Goal: Find specific page/section: Locate a particular part of the current website

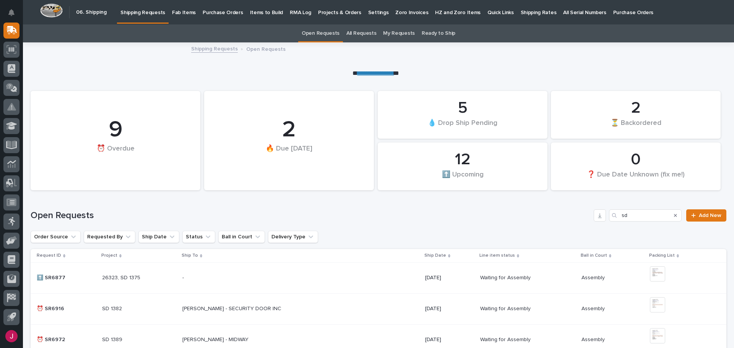
click at [178, 14] on p "Fab Items" at bounding box center [184, 8] width 24 height 16
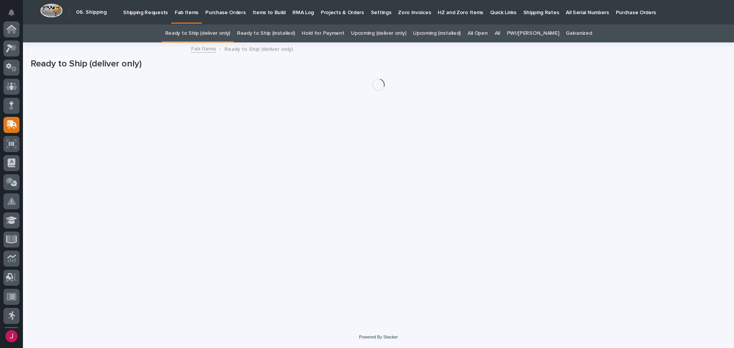
scroll to position [94, 0]
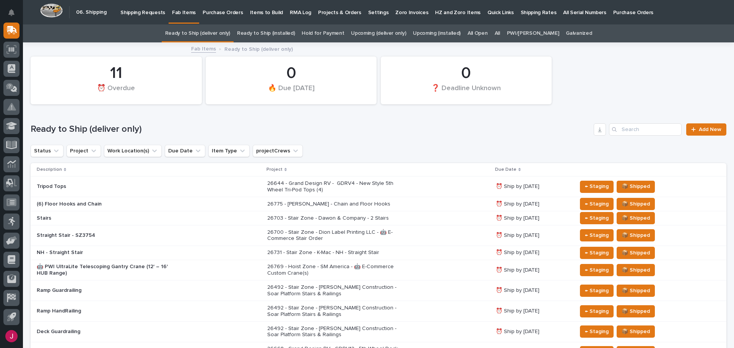
click at [503, 34] on div "All" at bounding box center [497, 33] width 12 height 18
click at [500, 28] on link "All" at bounding box center [497, 33] width 5 height 18
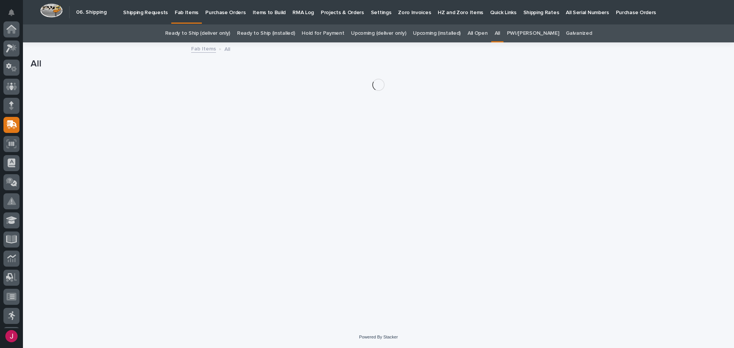
scroll to position [94, 0]
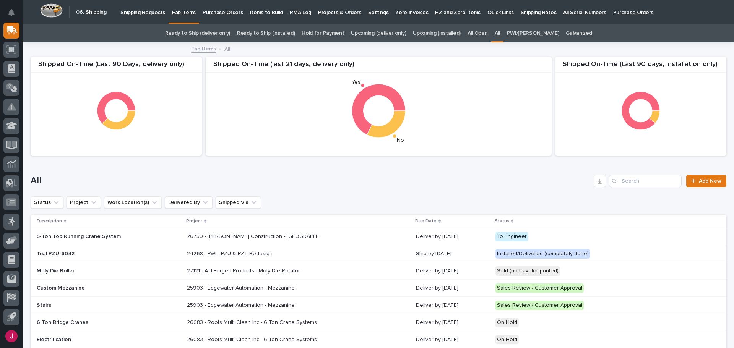
click at [615, 178] on div "Search" at bounding box center [615, 181] width 12 height 12
click at [616, 180] on input "Search" at bounding box center [645, 181] width 73 height 12
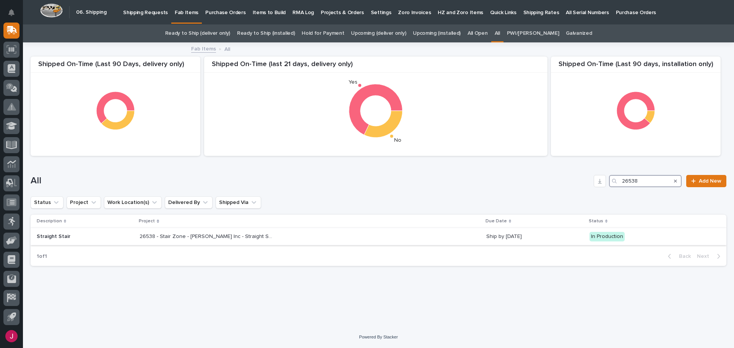
type input "26538"
click at [211, 237] on p "26538 - Stair Zone - [PERSON_NAME] Inc - Straight Stair" at bounding box center [207, 236] width 135 height 8
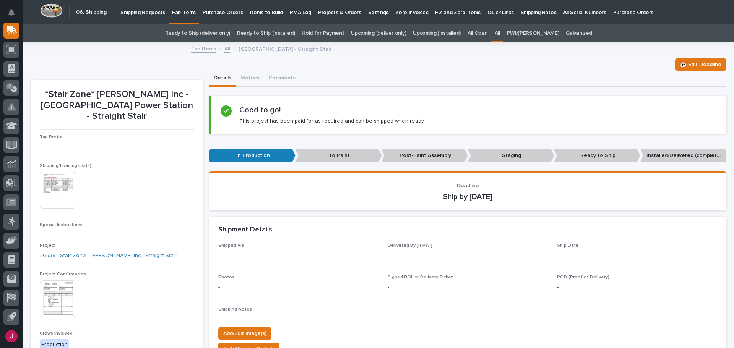
click at [68, 174] on img at bounding box center [58, 190] width 37 height 37
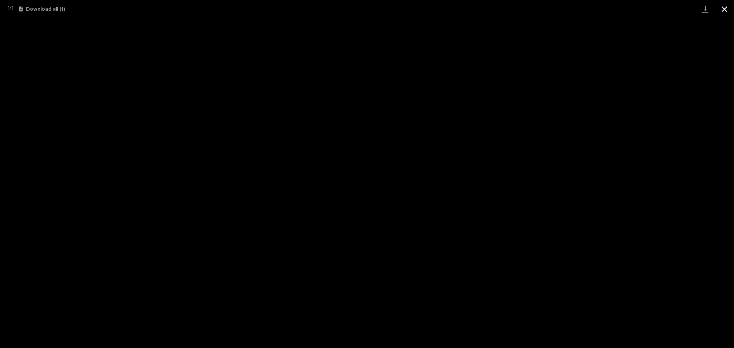
click at [727, 8] on button "Close gallery" at bounding box center [724, 9] width 19 height 18
